Goal: Submit feedback/report problem: Submit feedback/report problem

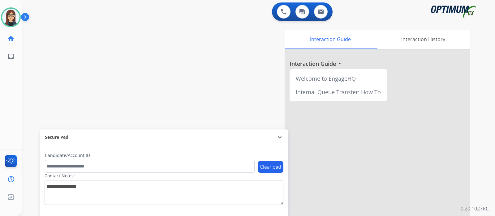
click at [65, 60] on div "swap_horiz Break voice bridge close_fullscreen Connect 3-Way Call merge_type Se…" at bounding box center [251, 151] width 459 height 258
click at [96, 69] on div "swap_horiz Break voice bridge close_fullscreen Connect 3-Way Call merge_type Se…" at bounding box center [251, 151] width 459 height 258
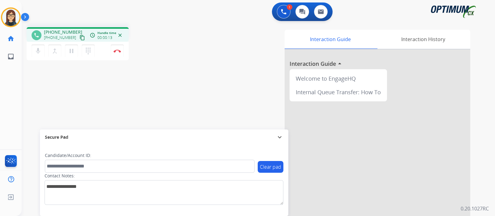
click at [80, 37] on mat-icon "content_copy" at bounding box center [83, 38] width 6 height 6
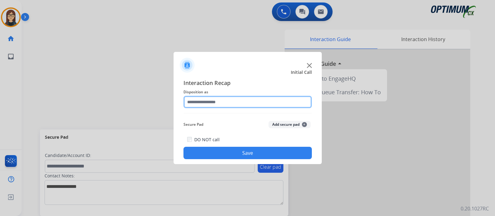
click at [216, 102] on input "text" at bounding box center [248, 102] width 128 height 12
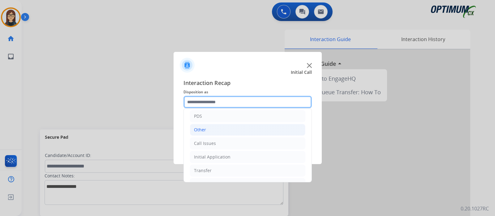
scroll to position [38, 0]
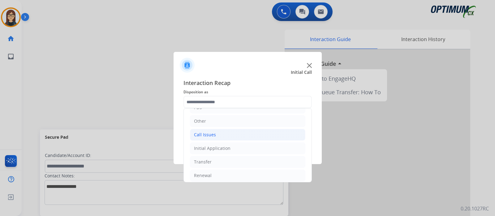
click at [215, 135] on div "Call Issues" at bounding box center [205, 135] width 22 height 6
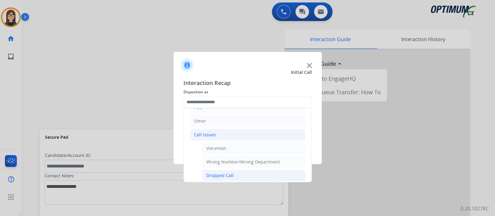
click at [222, 174] on div "Dropped Call" at bounding box center [220, 176] width 27 height 6
type input "**********"
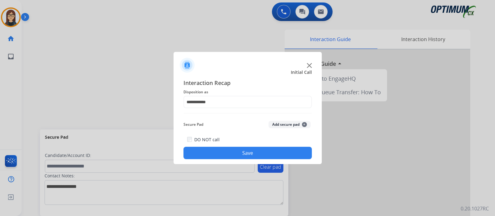
click at [222, 155] on button "Save" at bounding box center [248, 153] width 128 height 12
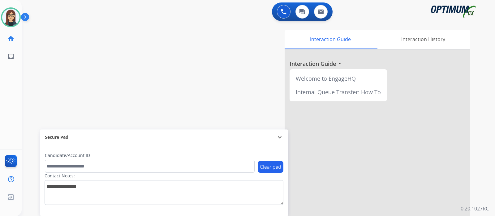
click at [144, 43] on div "swap_horiz Break voice bridge close_fullscreen Connect 3-Way Call merge_type Se…" at bounding box center [251, 151] width 459 height 258
click at [180, 93] on div "swap_horiz Break voice bridge close_fullscreen Connect 3-Way Call merge_type Se…" at bounding box center [251, 151] width 459 height 258
